Goal: Check status: Check status

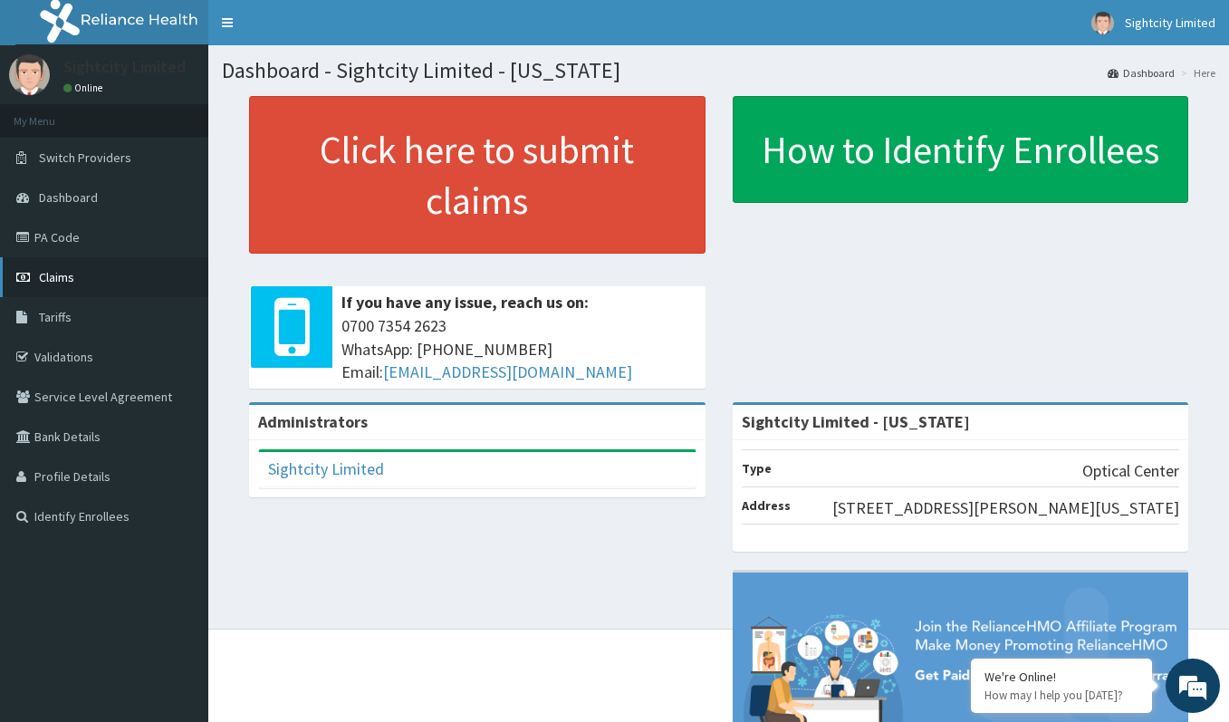
click at [69, 281] on span "Claims" at bounding box center [56, 277] width 35 height 16
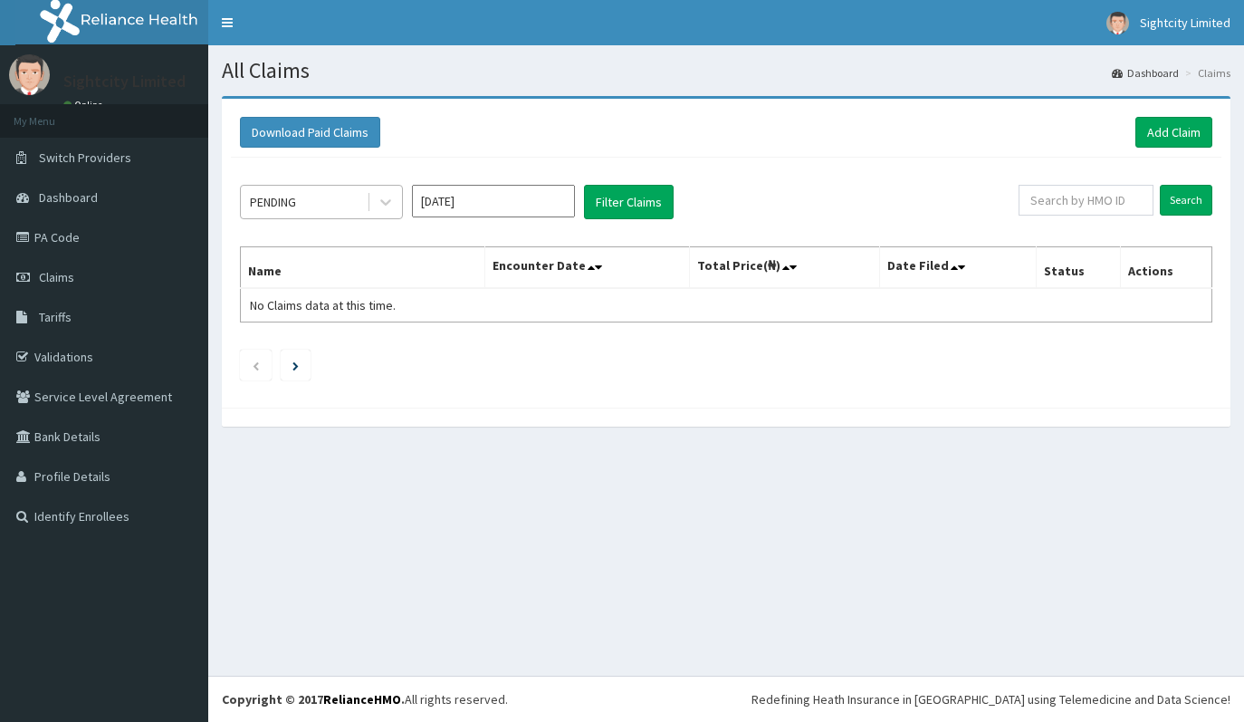
click at [341, 201] on div "PENDING" at bounding box center [304, 201] width 126 height 29
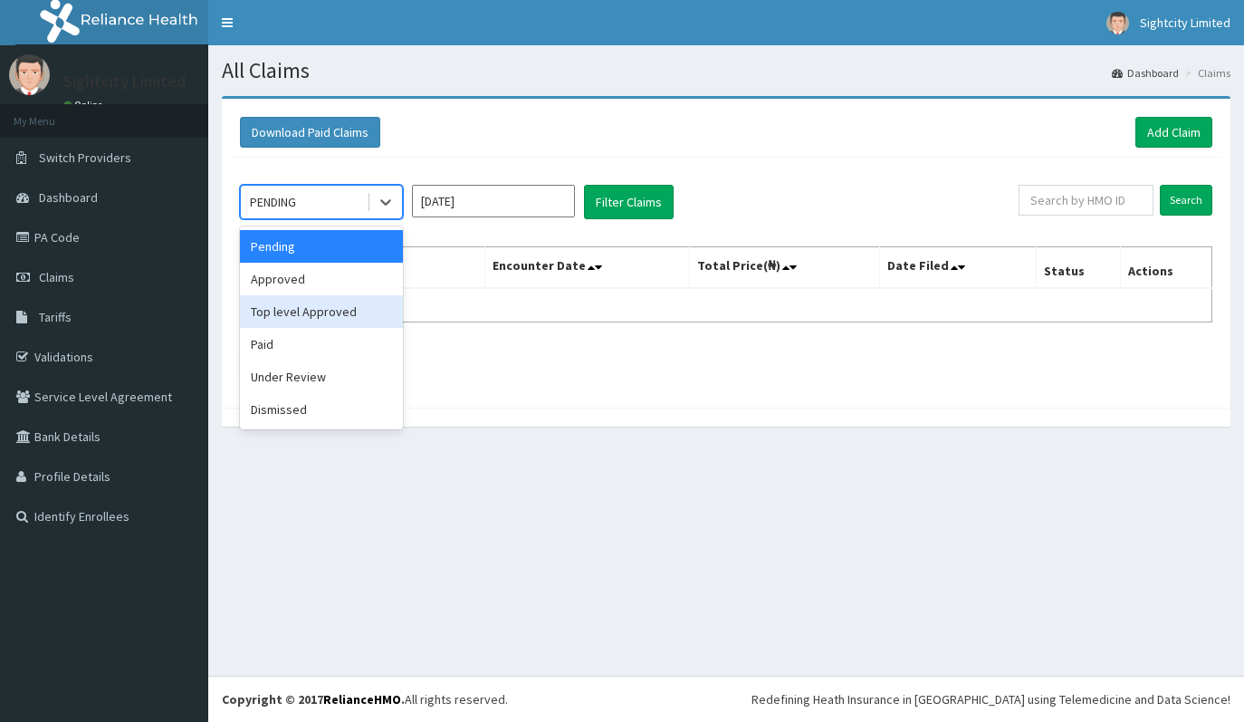
click at [305, 279] on div "Approved" at bounding box center [321, 279] width 163 height 33
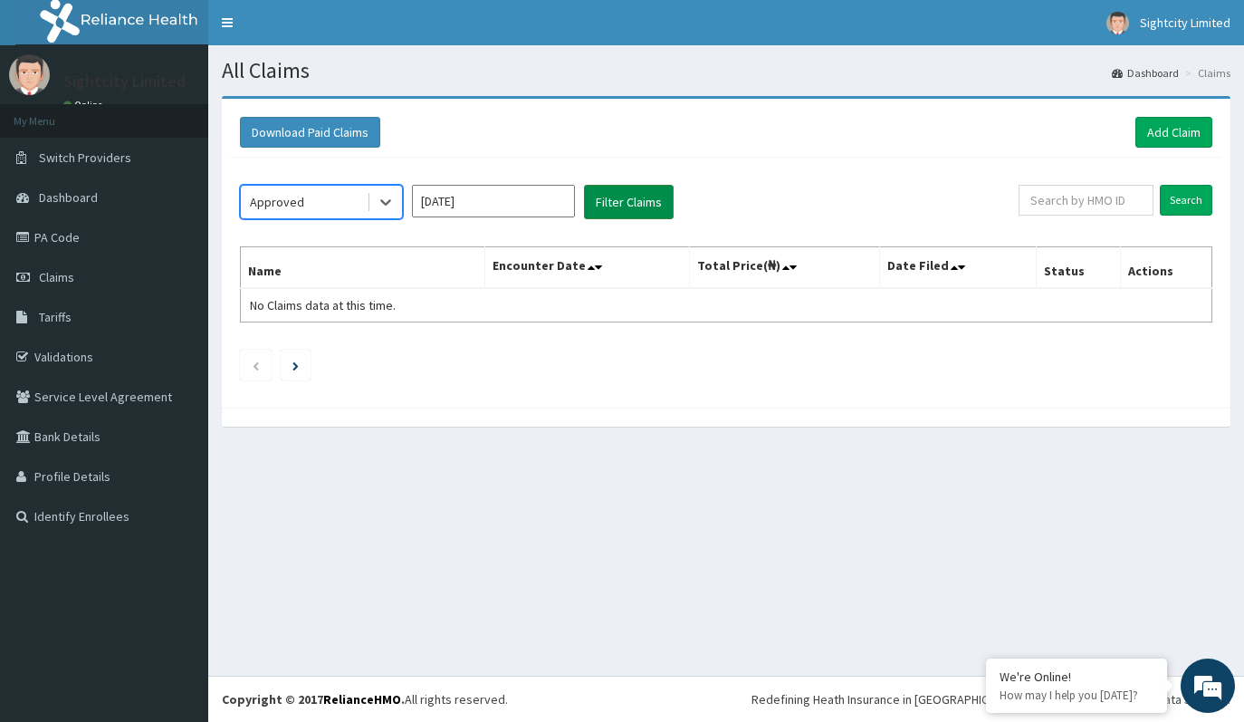
click at [622, 197] on button "Filter Claims" at bounding box center [629, 202] width 90 height 34
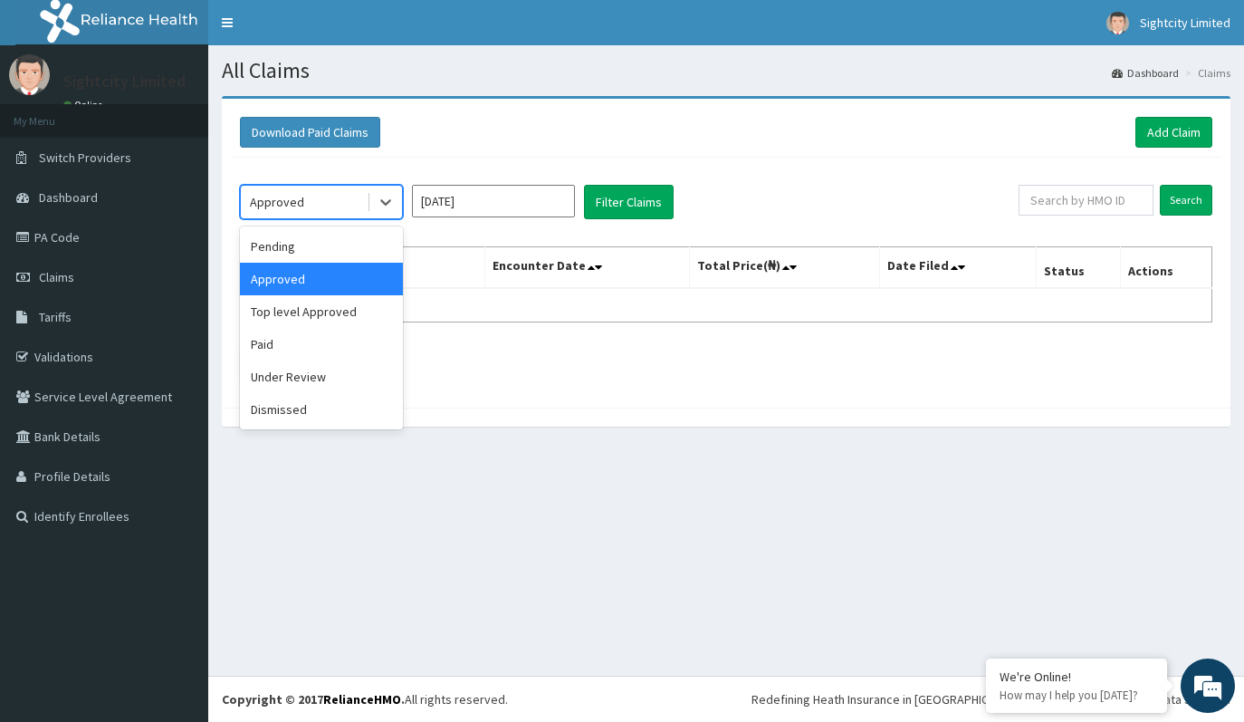
click at [306, 201] on div "Approved" at bounding box center [304, 201] width 126 height 29
click at [298, 343] on div "Paid" at bounding box center [321, 344] width 163 height 33
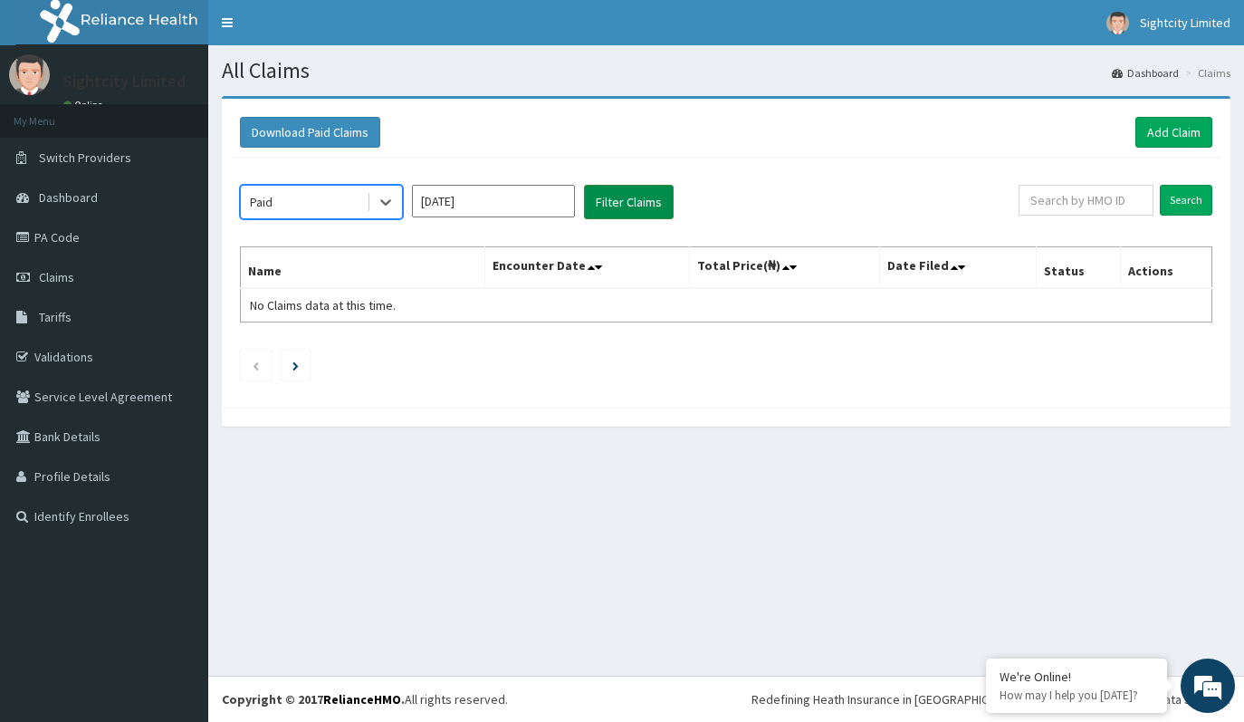
click at [652, 205] on button "Filter Claims" at bounding box center [629, 202] width 90 height 34
